Goal: Task Accomplishment & Management: Manage account settings

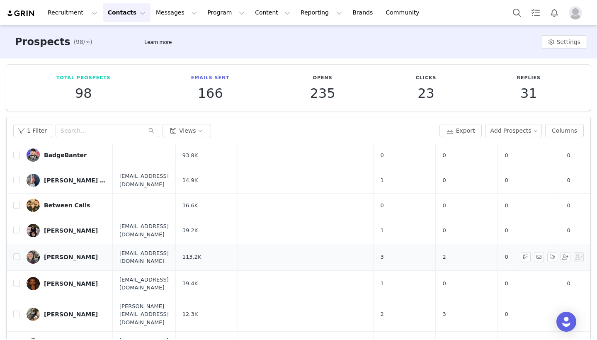
scroll to position [413, 0]
click at [132, 14] on button "Contacts Contacts" at bounding box center [127, 12] width 48 height 19
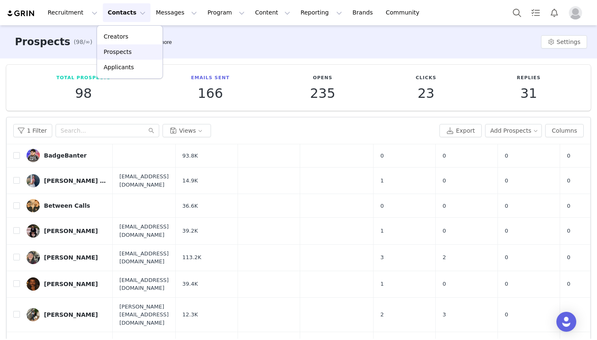
click at [123, 50] on p "Prospects" at bounding box center [118, 52] width 28 height 9
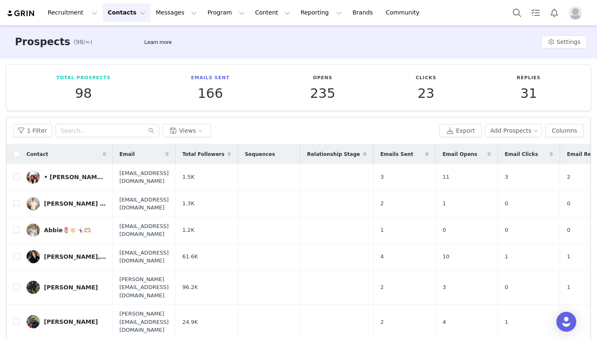
scroll to position [0, 0]
click at [128, 15] on button "Contacts Contacts" at bounding box center [127, 12] width 48 height 19
click at [125, 54] on p "Prospects" at bounding box center [118, 52] width 28 height 9
click at [124, 17] on button "Contacts Contacts" at bounding box center [127, 12] width 48 height 19
click at [47, 70] on div "Total Prospects 98 Emails Sent 166 Opens 235 Clicks 23 Replies 31" at bounding box center [298, 88] width 584 height 46
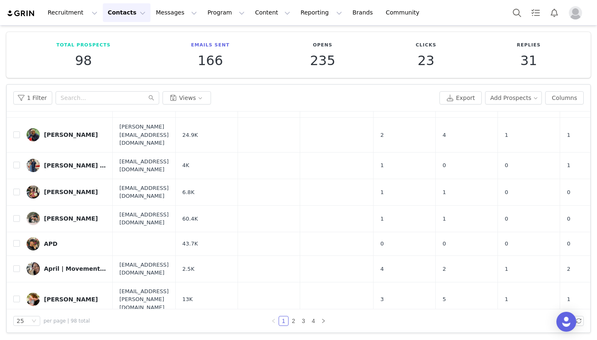
scroll to position [44, 0]
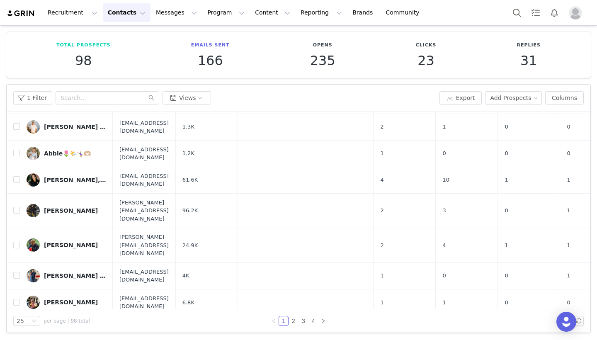
click at [125, 7] on button "Contacts Contacts" at bounding box center [127, 12] width 48 height 19
click at [124, 50] on p "Prospects" at bounding box center [118, 52] width 28 height 9
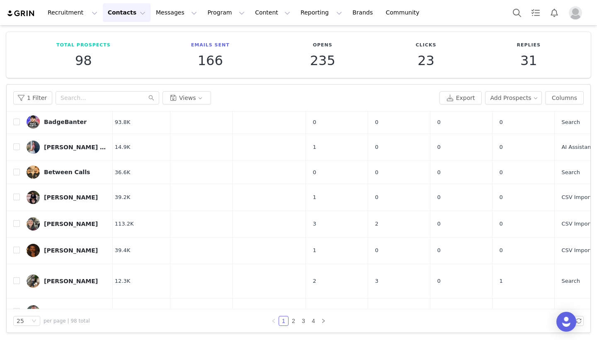
scroll to position [413, 68]
click at [82, 278] on div "[PERSON_NAME]" at bounding box center [71, 281] width 54 height 7
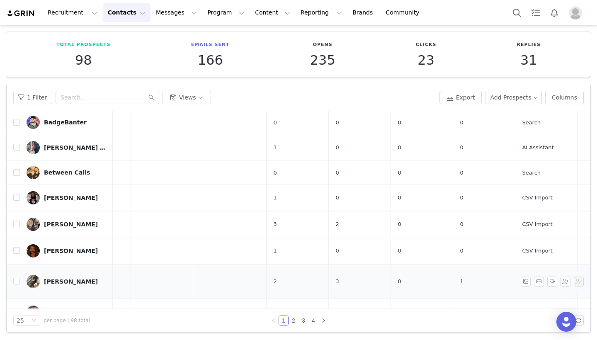
scroll to position [33, 0]
click at [293, 320] on link "2" at bounding box center [293, 320] width 9 height 9
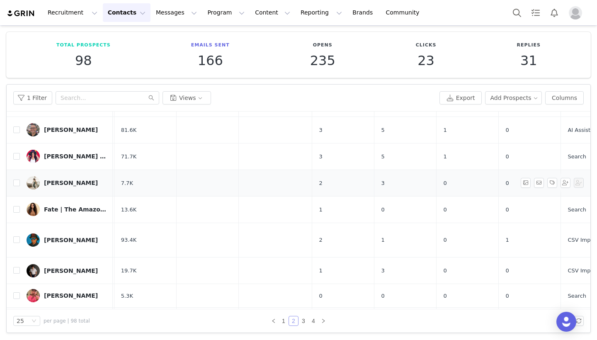
scroll to position [251, 61]
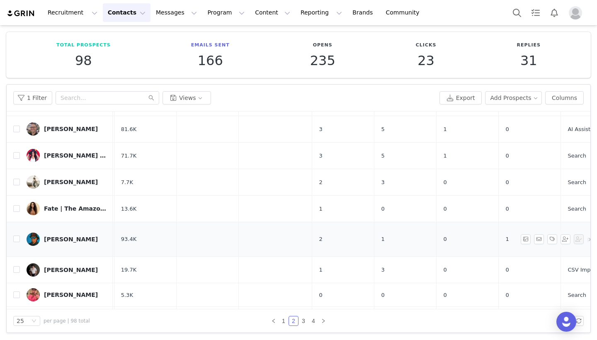
click at [60, 236] on div "Freddy" at bounding box center [71, 239] width 54 height 7
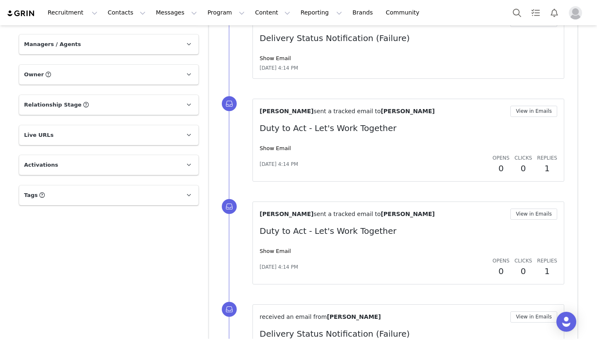
scroll to position [480, 0]
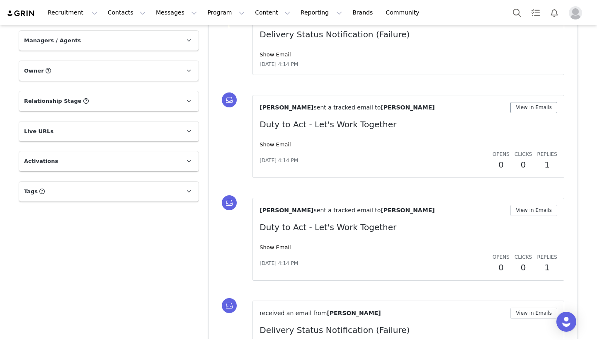
click at [522, 110] on button "View in Emails" at bounding box center [533, 107] width 47 height 11
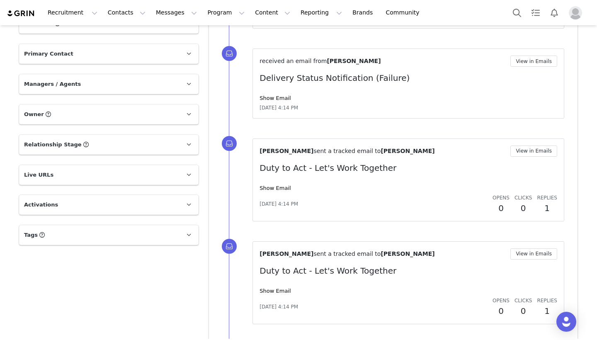
scroll to position [440, 0]
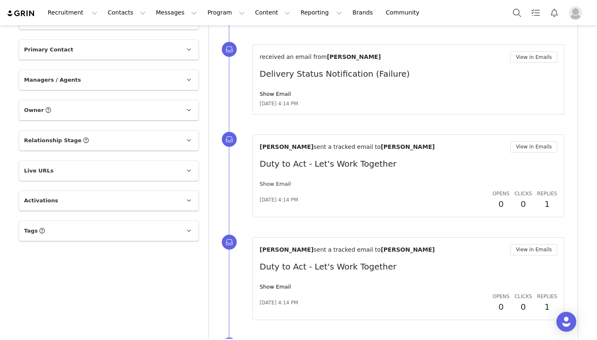
click at [277, 182] on link "Show Email" at bounding box center [274, 184] width 31 height 6
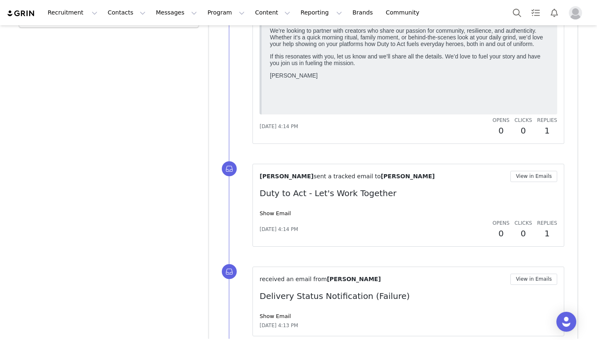
scroll to position [661, 0]
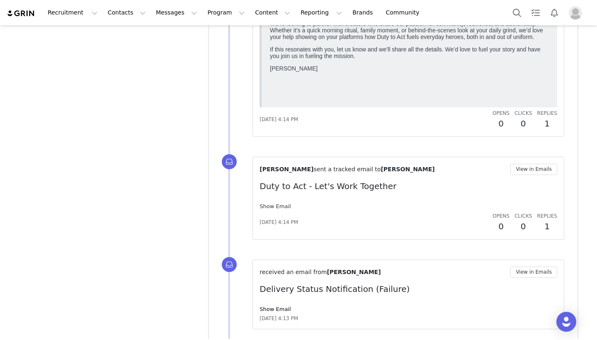
click at [283, 204] on link "Show Email" at bounding box center [274, 206] width 31 height 6
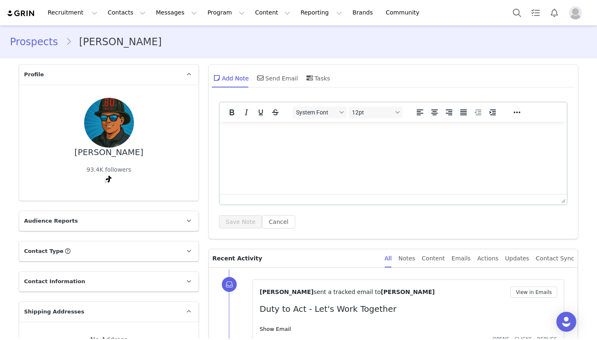
scroll to position [0, 0]
